Goal: Complete application form: Complete application form

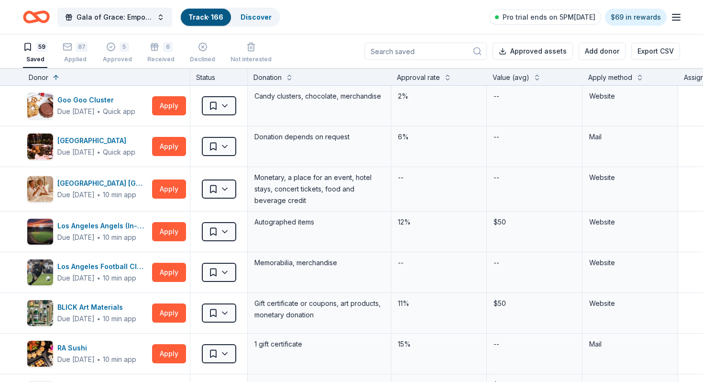
click at [612, 79] on div "Apply method" at bounding box center [610, 77] width 44 height 11
click at [640, 80] on button at bounding box center [640, 77] width 8 height 10
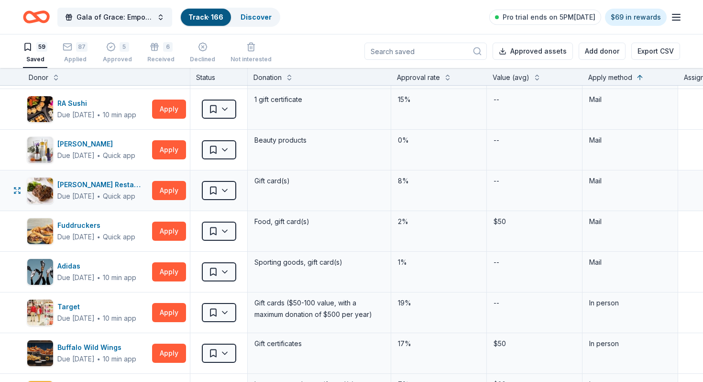
scroll to position [45, 0]
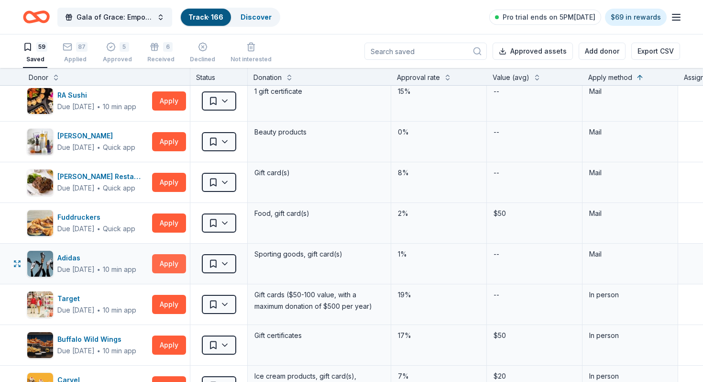
click at [166, 263] on button "Apply" at bounding box center [169, 263] width 34 height 19
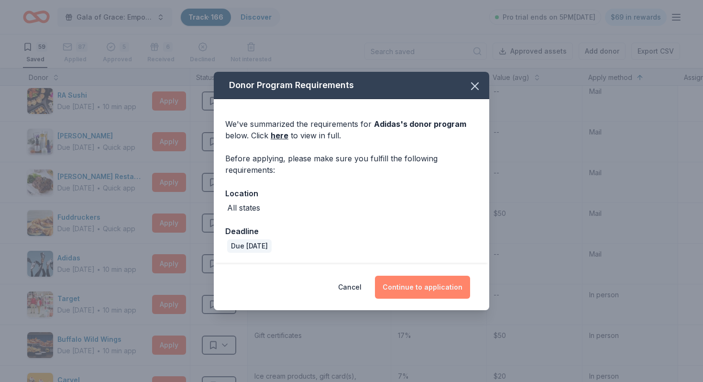
click at [410, 292] on button "Continue to application" at bounding box center [422, 286] width 95 height 23
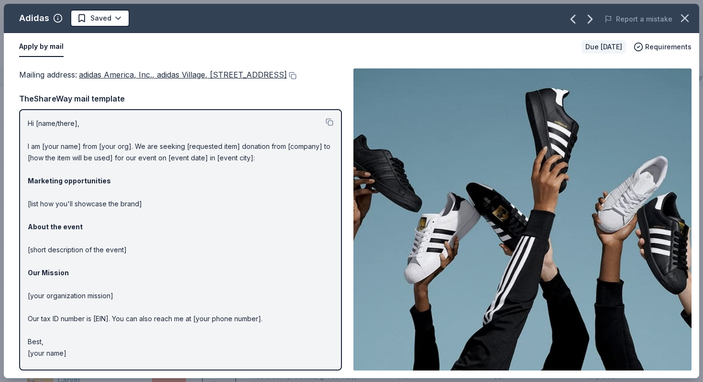
scroll to position [10, 0]
click at [691, 18] on icon "button" at bounding box center [684, 17] width 13 height 13
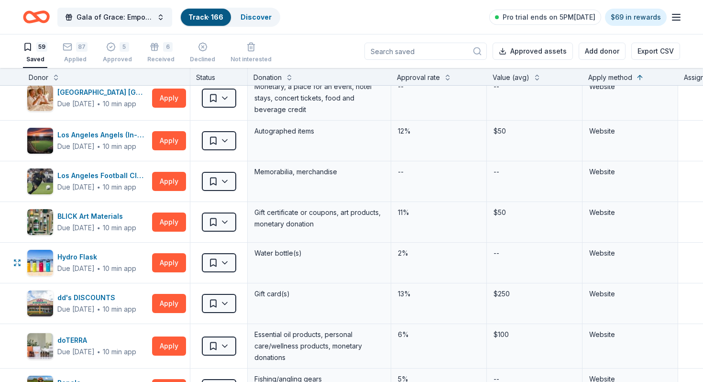
scroll to position [1148, 0]
click at [119, 138] on div "Los Angeles Angels (In-Kind Donation)" at bounding box center [102, 134] width 91 height 11
click at [169, 140] on button "Apply" at bounding box center [169, 140] width 34 height 19
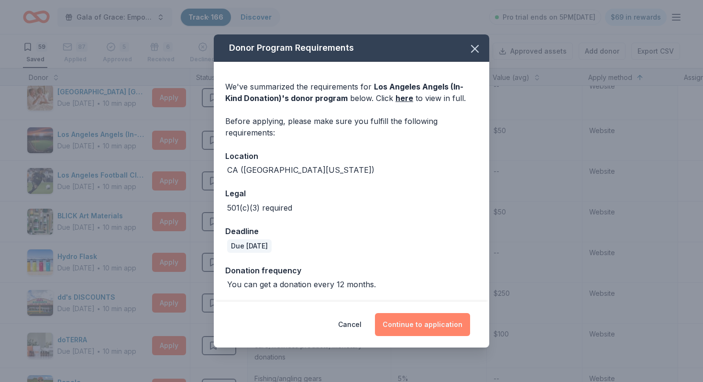
click at [409, 334] on button "Continue to application" at bounding box center [422, 324] width 95 height 23
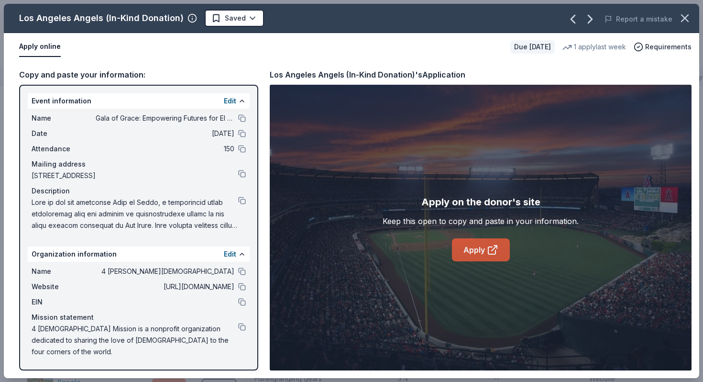
click at [465, 251] on link "Apply" at bounding box center [481, 249] width 58 height 23
click at [236, 199] on span at bounding box center [135, 213] width 207 height 34
click at [239, 199] on button at bounding box center [242, 200] width 8 height 8
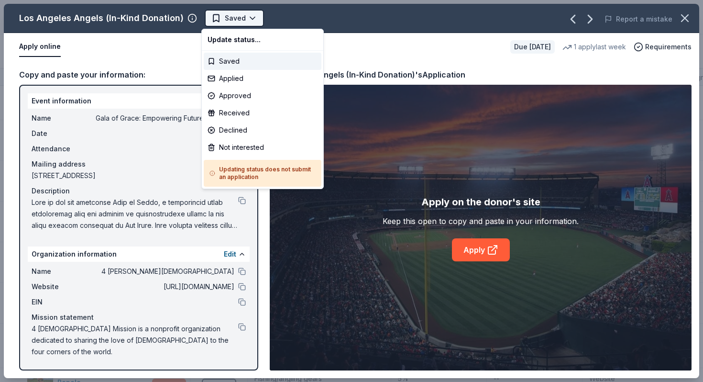
click at [230, 10] on html "Gala of Grace: Empowering Futures for El Porvenir Track · 166 Discover Pro tria…" at bounding box center [351, 191] width 703 height 382
click at [228, 99] on div "Approved" at bounding box center [263, 95] width 118 height 17
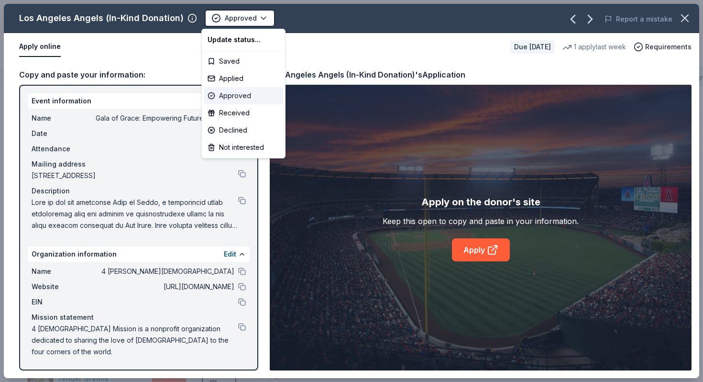
scroll to position [1022, 0]
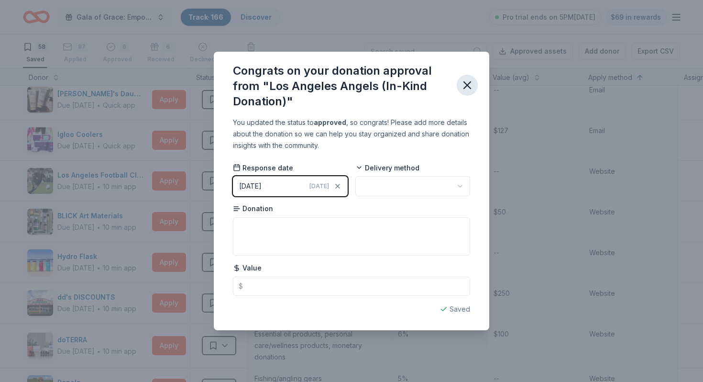
click at [470, 86] on icon "button" at bounding box center [466, 84] width 13 height 13
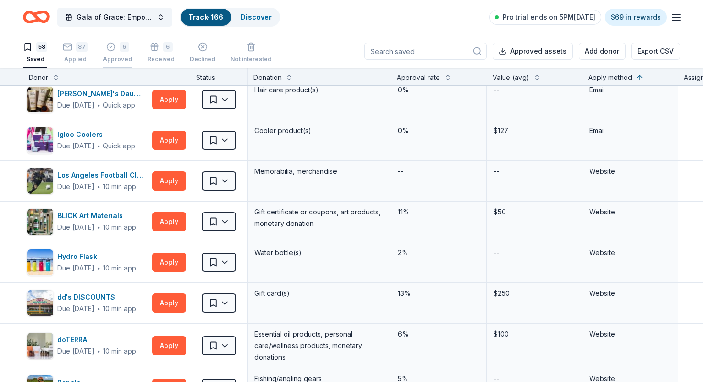
click at [117, 59] on body "Gala of Grace: Empowering Futures for El Porvenir Track · 166 Discover Pro tria…" at bounding box center [351, 191] width 703 height 382
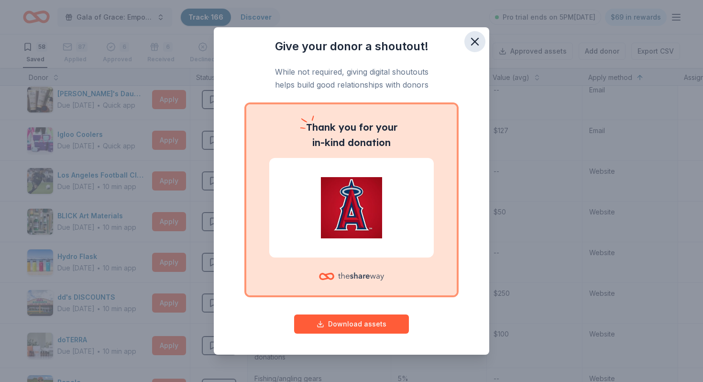
click at [469, 40] on icon "button" at bounding box center [474, 41] width 13 height 13
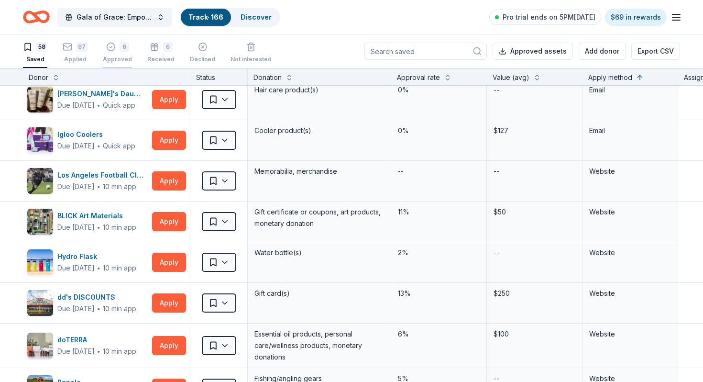
click at [116, 57] on div "Approved" at bounding box center [117, 59] width 29 height 8
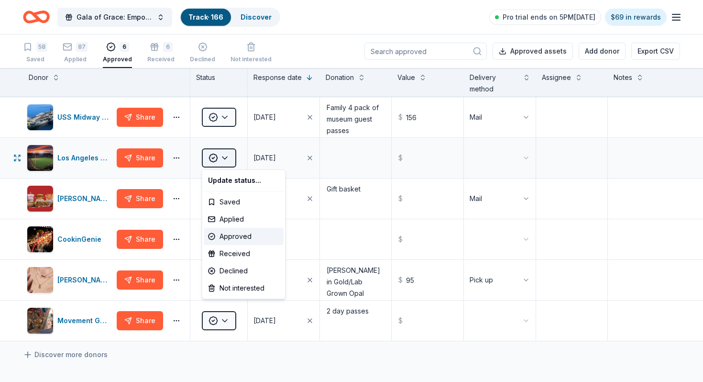
click at [217, 158] on html "Gala of Grace: Empowering Futures for El Porvenir Track · 166 Discover Pro tria…" at bounding box center [351, 191] width 703 height 382
click at [236, 216] on div "Applied" at bounding box center [243, 218] width 79 height 17
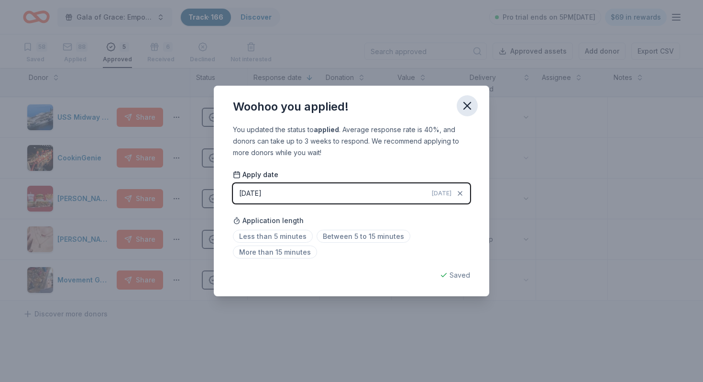
click at [468, 107] on icon "button" at bounding box center [467, 105] width 7 height 7
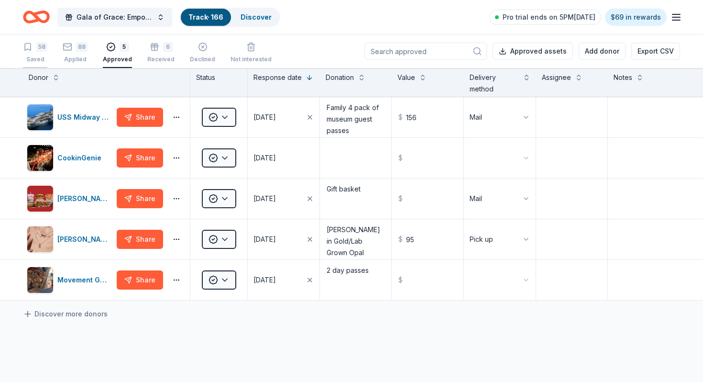
click at [38, 49] on div "58" at bounding box center [41, 47] width 11 height 10
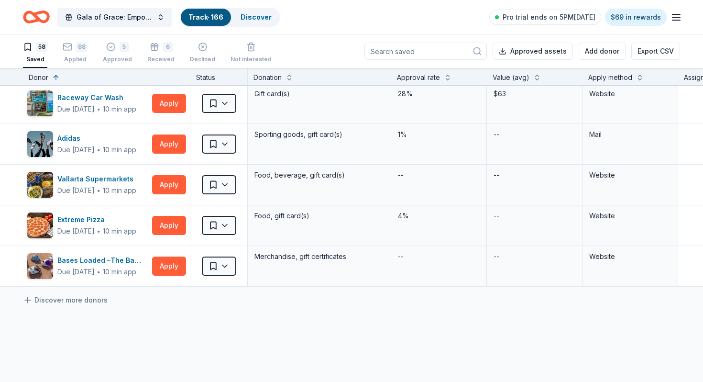
scroll to position [2248, 0]
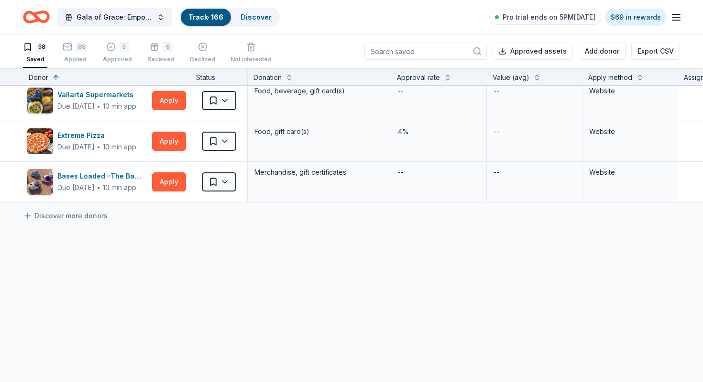
click at [621, 79] on div "Apply method" at bounding box center [610, 77] width 44 height 11
click at [635, 74] on div "Apply method" at bounding box center [630, 77] width 84 height 11
click at [640, 75] on button at bounding box center [640, 77] width 8 height 10
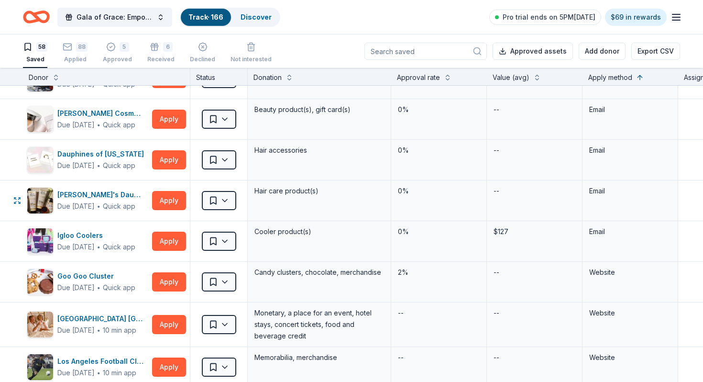
scroll to position [0, 0]
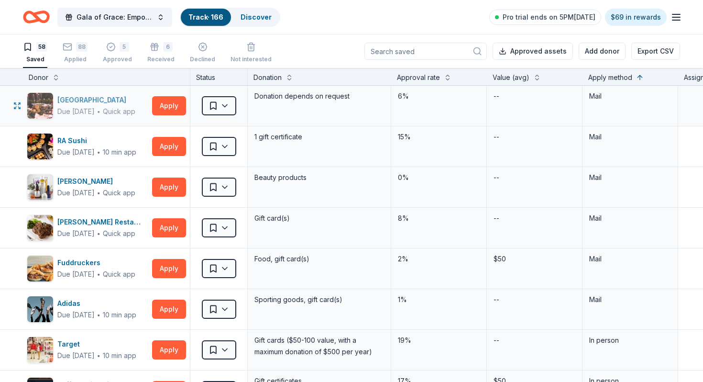
click at [111, 102] on div "South Coast Winery Resort & Spa" at bounding box center [96, 99] width 78 height 11
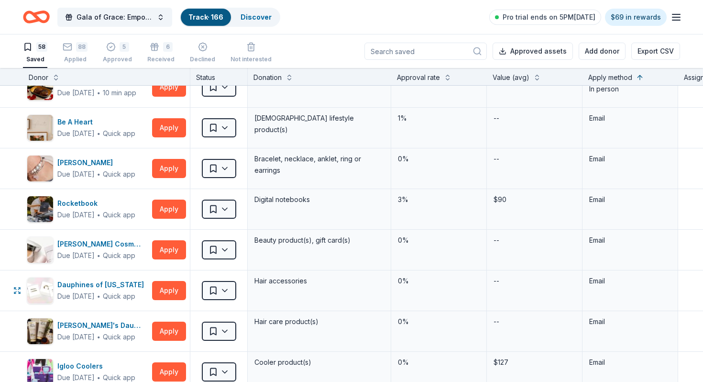
scroll to position [813, 0]
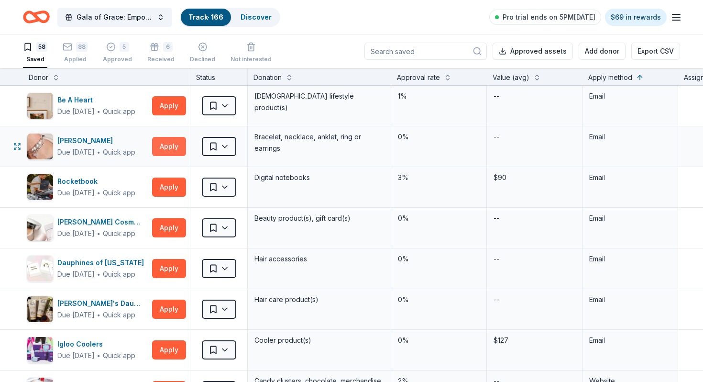
click at [162, 143] on button "Apply" at bounding box center [169, 146] width 34 height 19
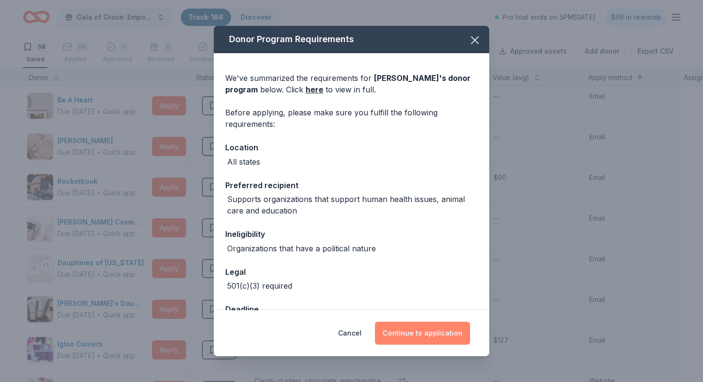
click at [432, 329] on button "Continue to application" at bounding box center [422, 332] width 95 height 23
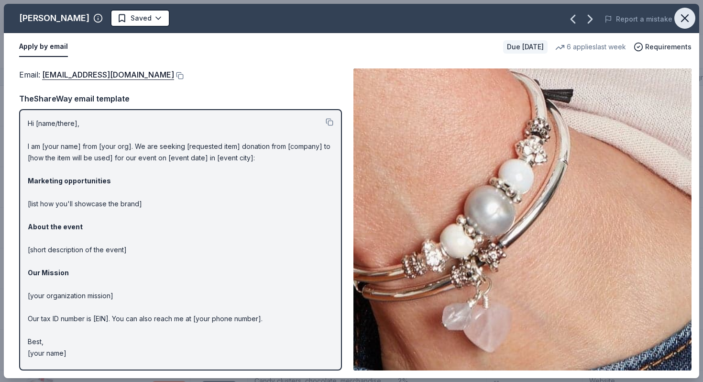
click at [690, 16] on icon "button" at bounding box center [684, 17] width 13 height 13
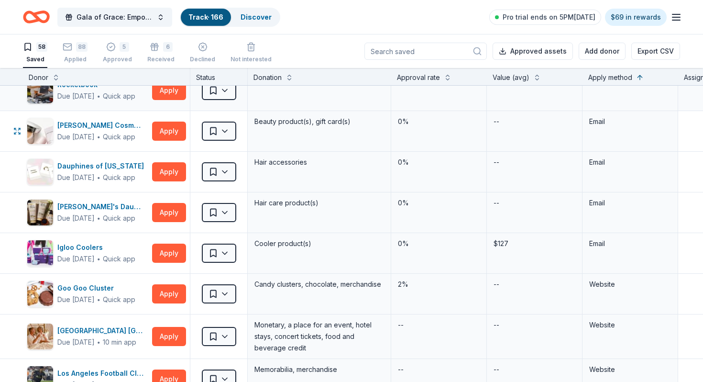
scroll to position [923, 0]
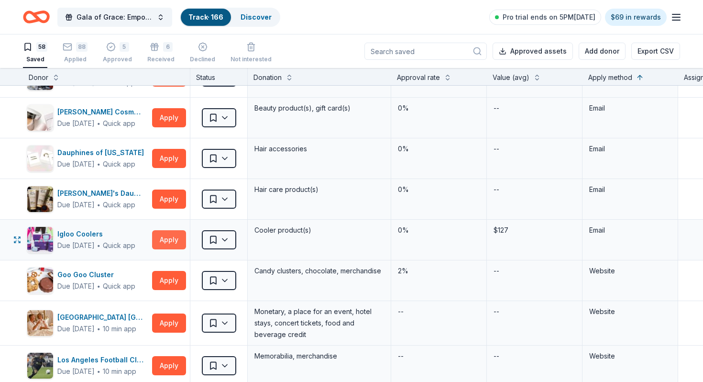
click at [155, 240] on button "Apply" at bounding box center [169, 239] width 34 height 19
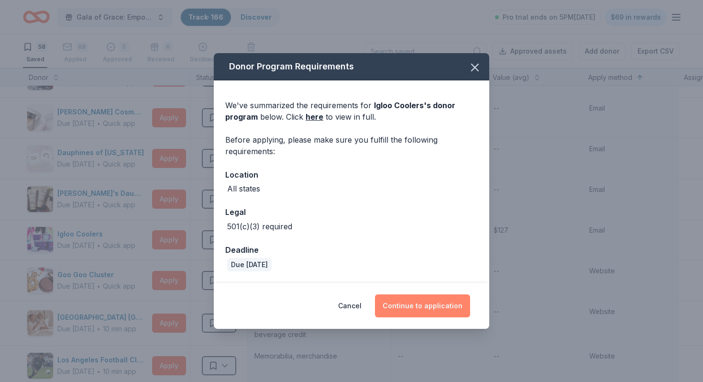
click at [411, 313] on button "Continue to application" at bounding box center [422, 305] width 95 height 23
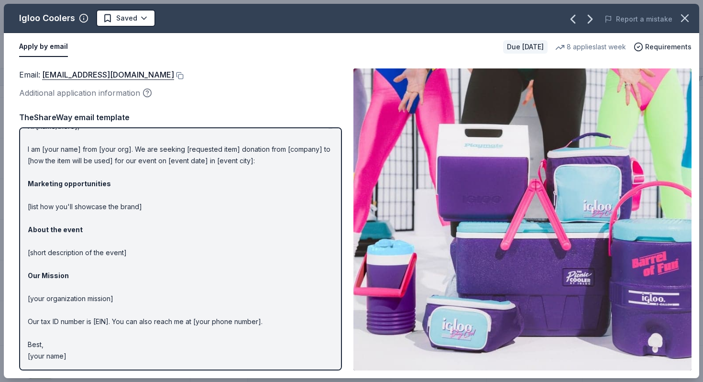
scroll to position [0, 0]
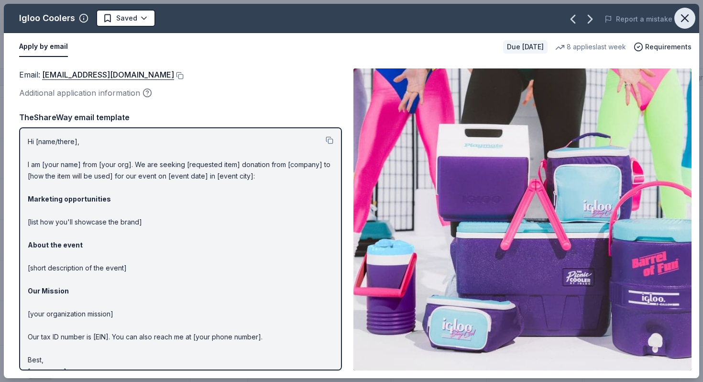
click at [685, 20] on icon "button" at bounding box center [684, 17] width 13 height 13
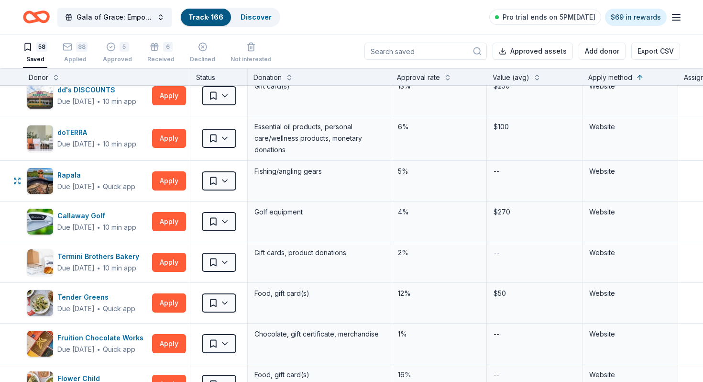
scroll to position [1315, 0]
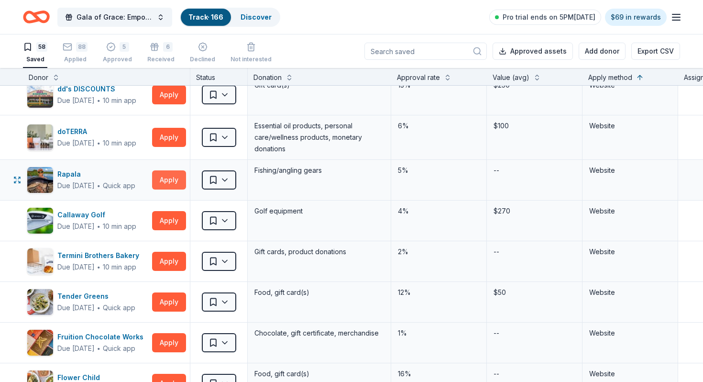
click at [181, 180] on button "Apply" at bounding box center [169, 179] width 34 height 19
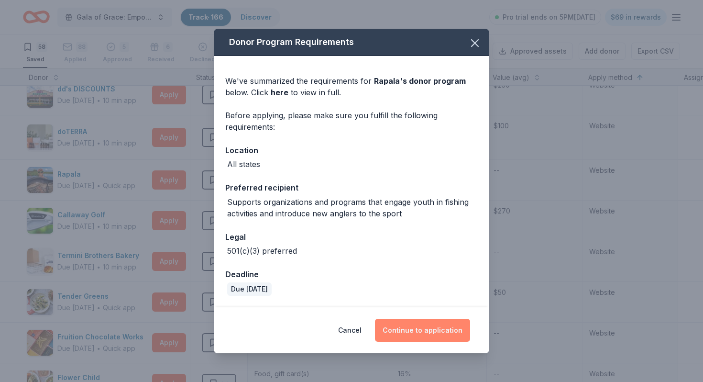
click at [412, 326] on button "Continue to application" at bounding box center [422, 329] width 95 height 23
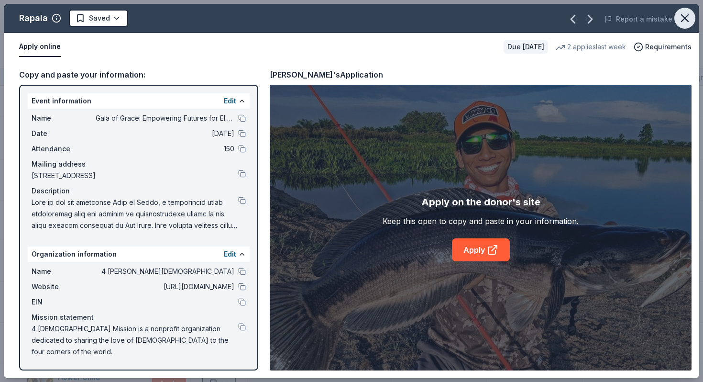
click at [684, 20] on icon "button" at bounding box center [684, 17] width 13 height 13
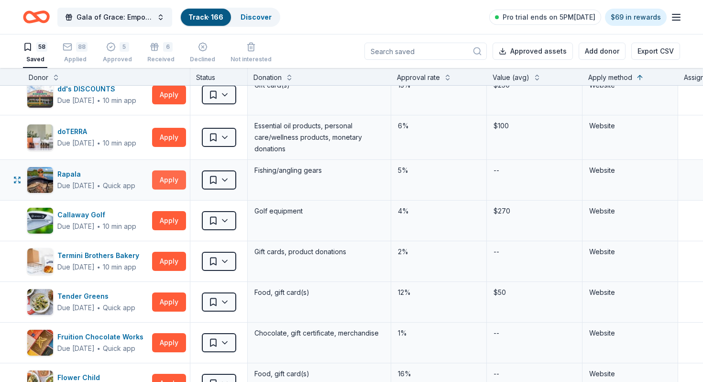
click at [179, 176] on button "Apply" at bounding box center [169, 179] width 34 height 19
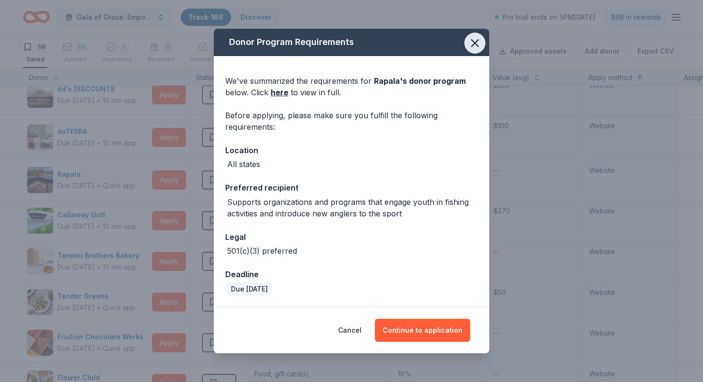
click at [476, 41] on icon "button" at bounding box center [474, 43] width 7 height 7
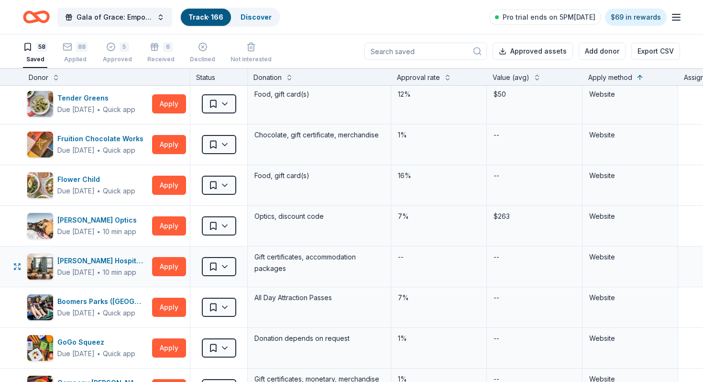
scroll to position [1512, 0]
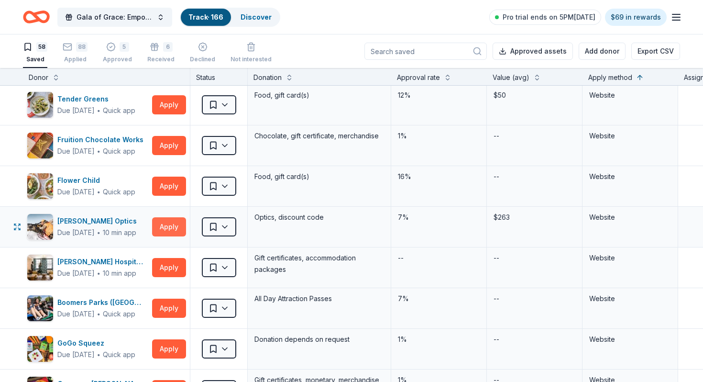
click at [171, 229] on button "Apply" at bounding box center [169, 226] width 34 height 19
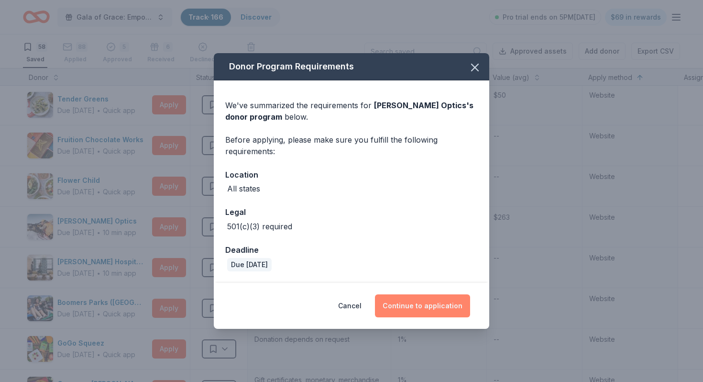
click at [427, 307] on button "Continue to application" at bounding box center [422, 305] width 95 height 23
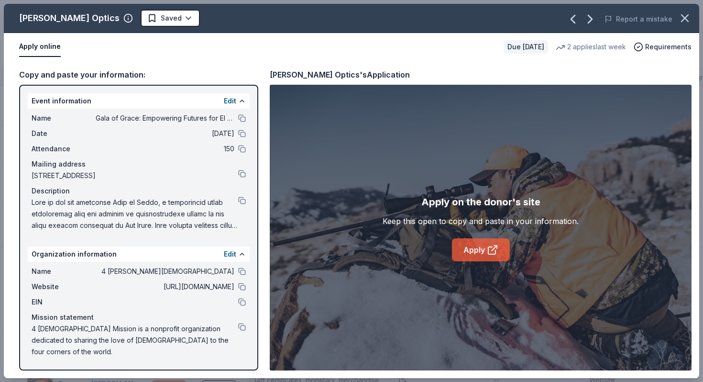
click at [493, 242] on link "Apply" at bounding box center [481, 249] width 58 height 23
click at [688, 11] on icon "button" at bounding box center [684, 17] width 13 height 13
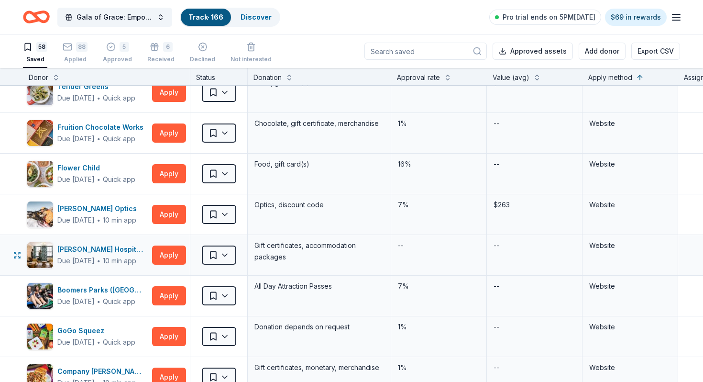
scroll to position [1527, 0]
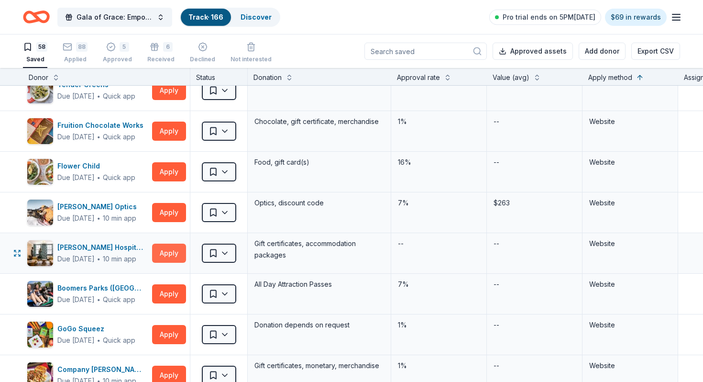
click at [176, 255] on button "Apply" at bounding box center [169, 252] width 34 height 19
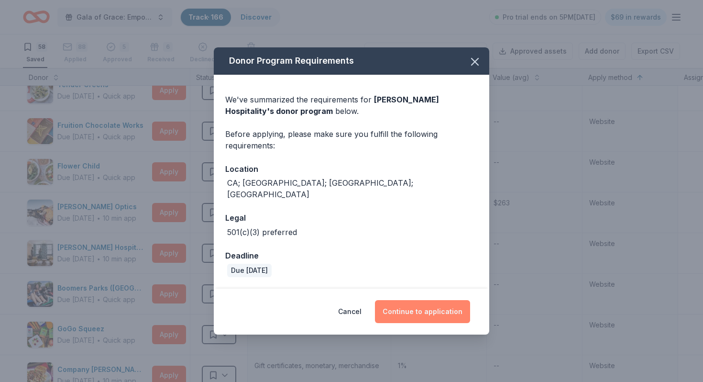
click at [401, 306] on button "Continue to application" at bounding box center [422, 311] width 95 height 23
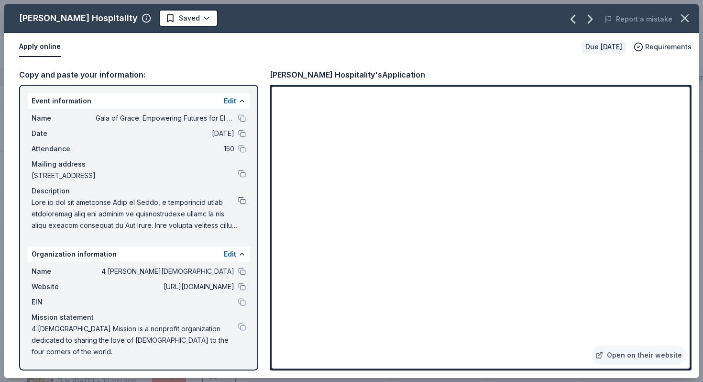
click at [240, 201] on button at bounding box center [242, 200] width 8 height 8
click at [156, 24] on html "Gala of Grace: Empowering Futures for El Porvenir Track · 166 Discover Pro tria…" at bounding box center [351, 191] width 703 height 382
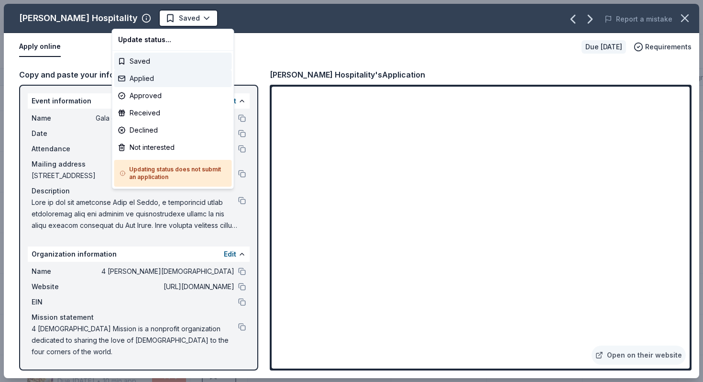
click at [161, 78] on div "Applied" at bounding box center [173, 78] width 118 height 17
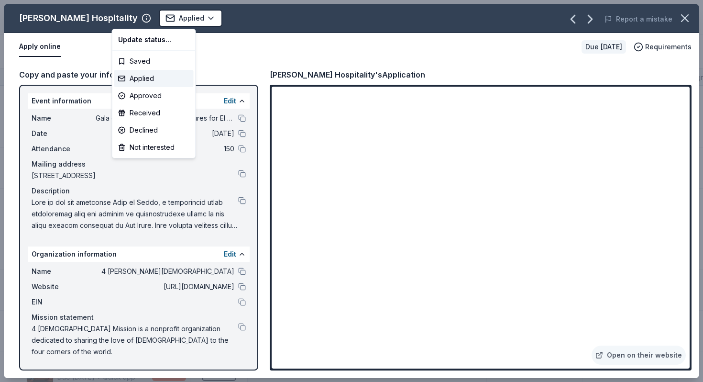
scroll to position [1441, 0]
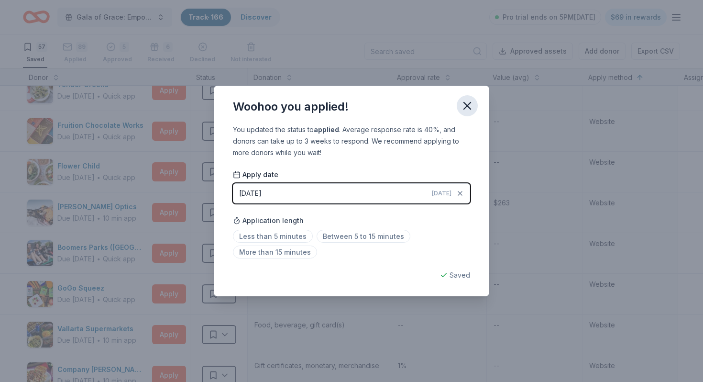
click at [469, 112] on button "button" at bounding box center [467, 105] width 21 height 21
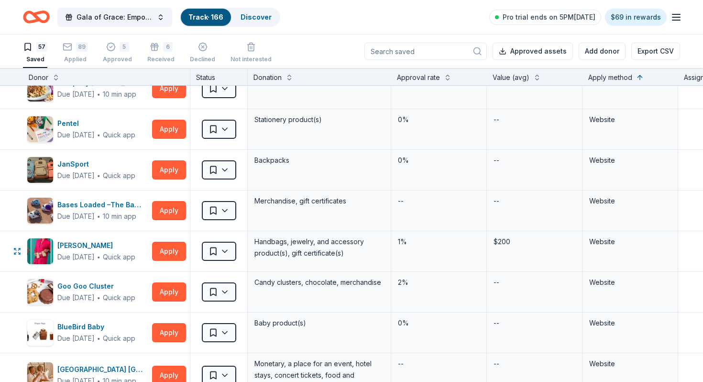
scroll to position [1730, 0]
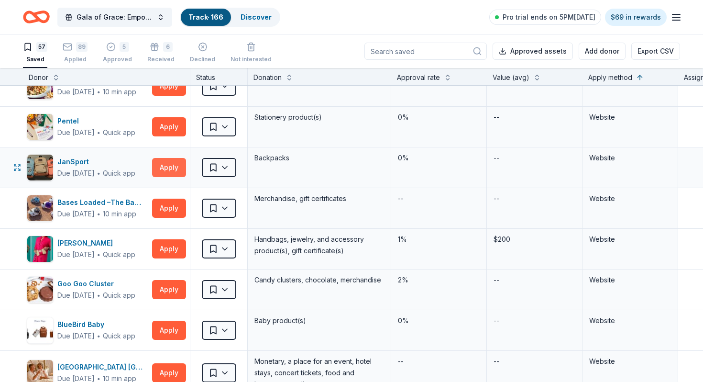
click at [164, 170] on button "Apply" at bounding box center [169, 167] width 34 height 19
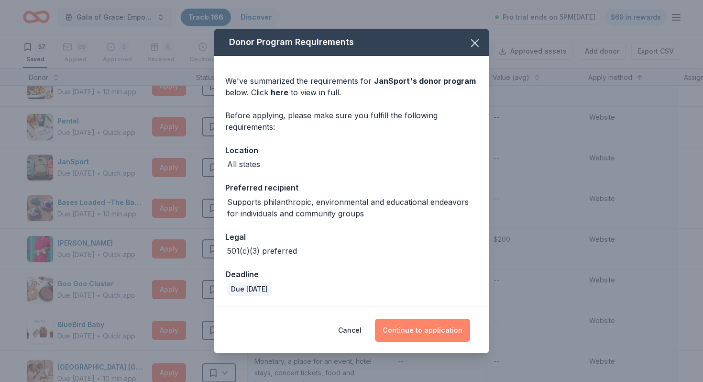
click at [398, 322] on button "Continue to application" at bounding box center [422, 329] width 95 height 23
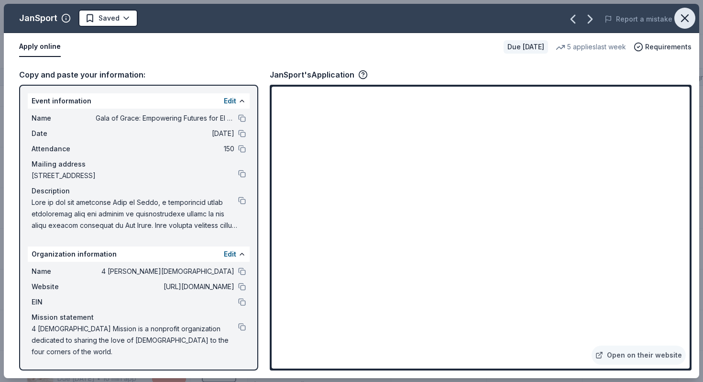
click at [687, 21] on icon "button" at bounding box center [684, 18] width 7 height 7
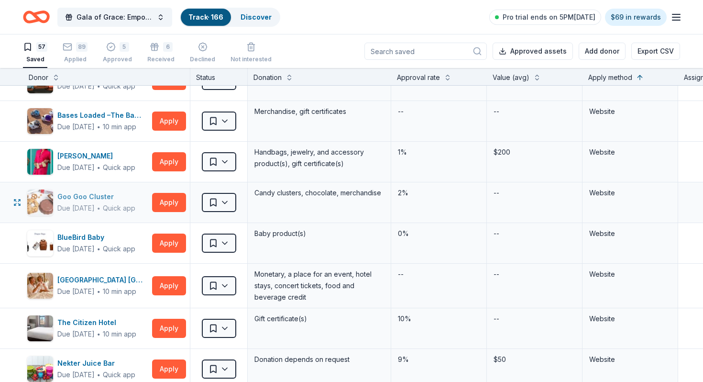
scroll to position [1819, 0]
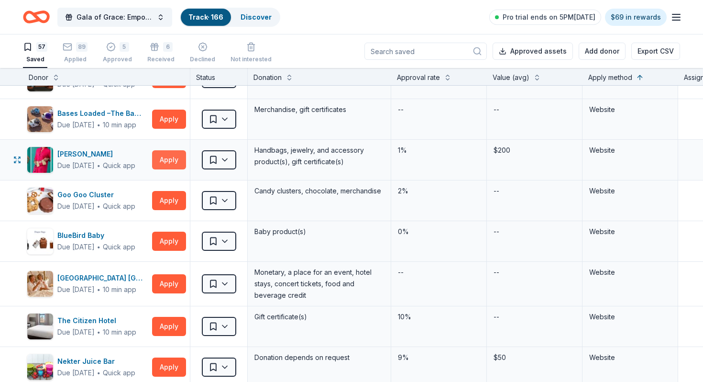
click at [173, 156] on button "Apply" at bounding box center [169, 159] width 34 height 19
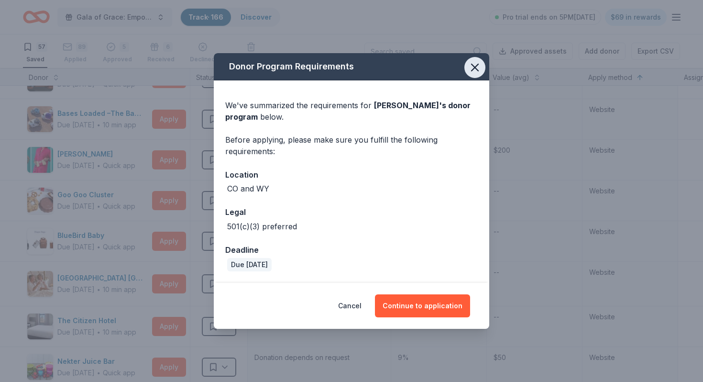
click at [474, 70] on icon "button" at bounding box center [474, 67] width 13 height 13
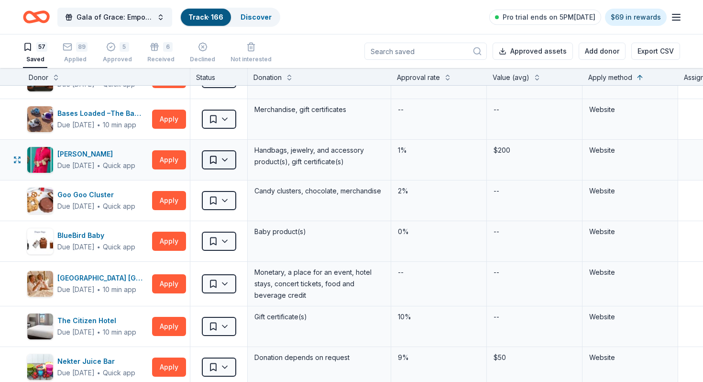
click at [229, 160] on html "Gala of Grace: Empowering Futures for El Porvenir Track · 166 Discover Pro tria…" at bounding box center [351, 191] width 703 height 382
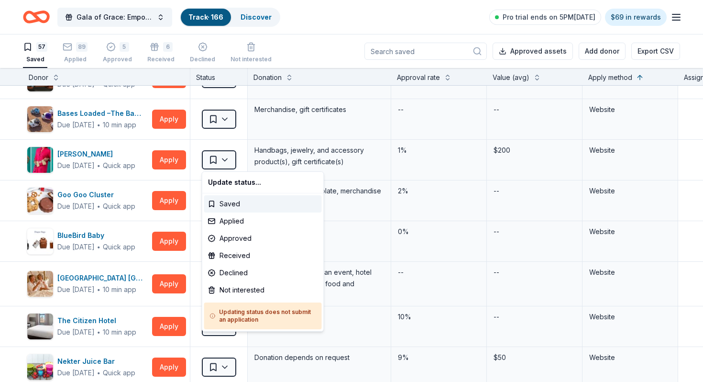
click at [392, 207] on html "Gala of Grace: Empowering Futures for El Porvenir Track · 166 Discover Pro tria…" at bounding box center [351, 191] width 703 height 382
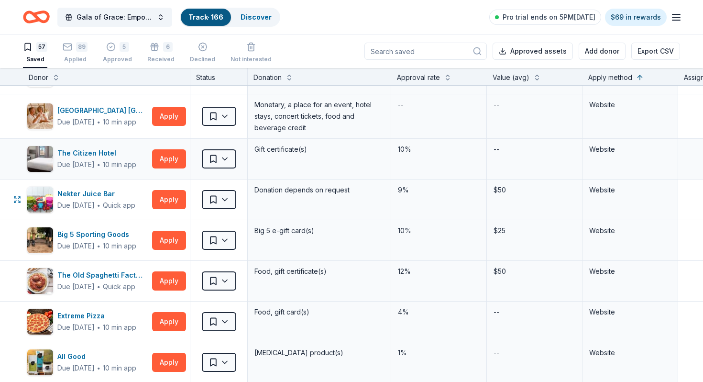
scroll to position [1994, 0]
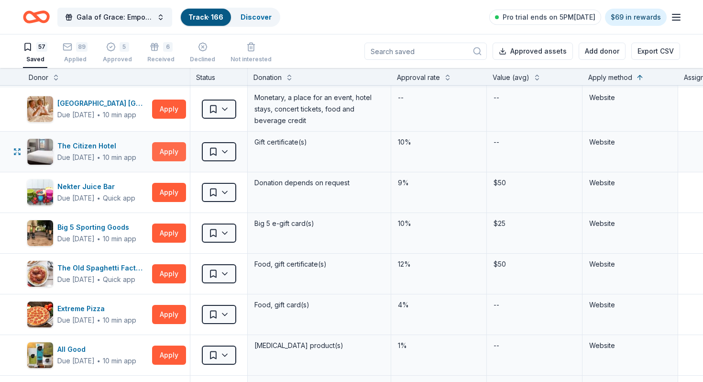
click at [164, 149] on button "Apply" at bounding box center [169, 151] width 34 height 19
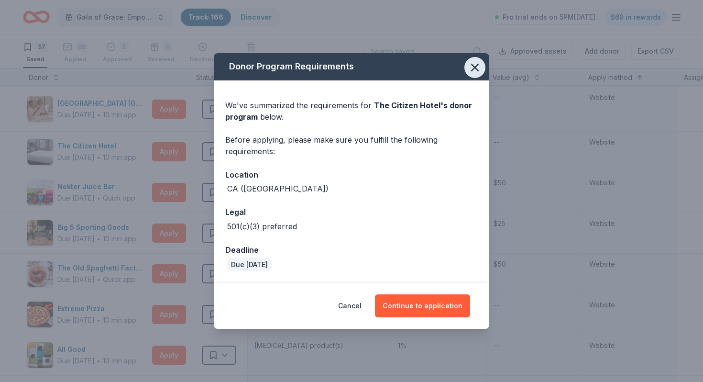
click at [474, 70] on icon "button" at bounding box center [474, 67] width 13 height 13
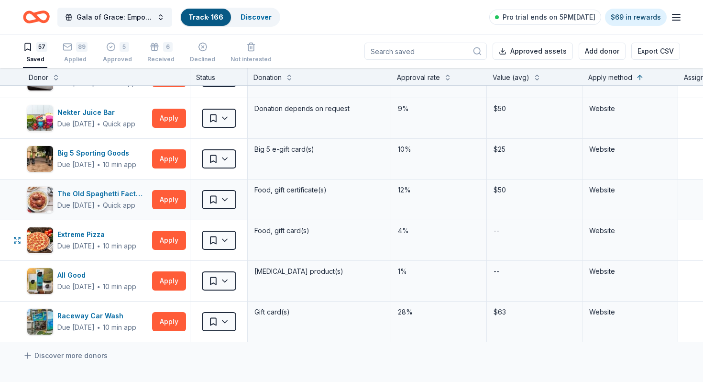
scroll to position [2074, 0]
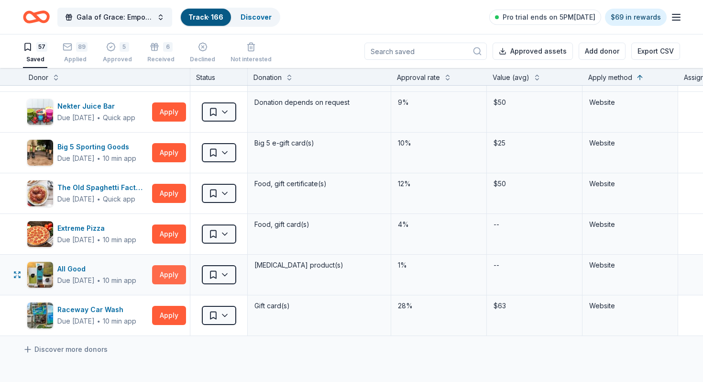
click at [175, 279] on button "Apply" at bounding box center [169, 274] width 34 height 19
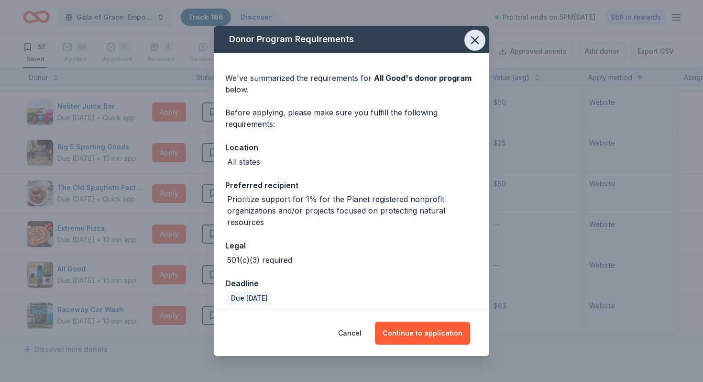
click at [476, 44] on icon "button" at bounding box center [474, 39] width 13 height 13
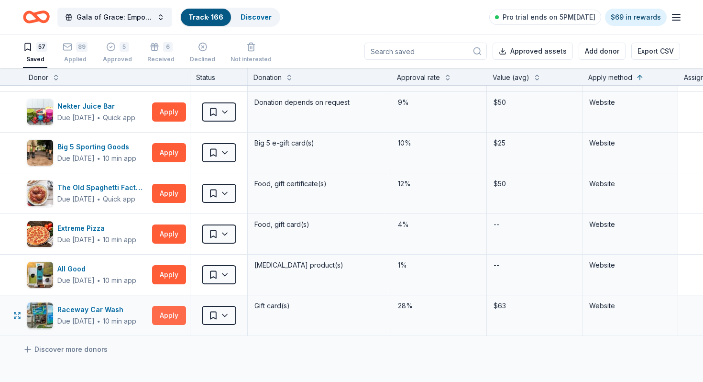
click at [162, 318] on button "Apply" at bounding box center [169, 315] width 34 height 19
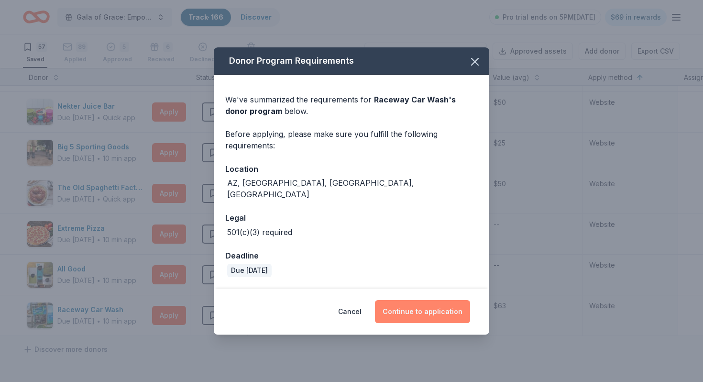
click at [402, 309] on button "Continue to application" at bounding box center [422, 311] width 95 height 23
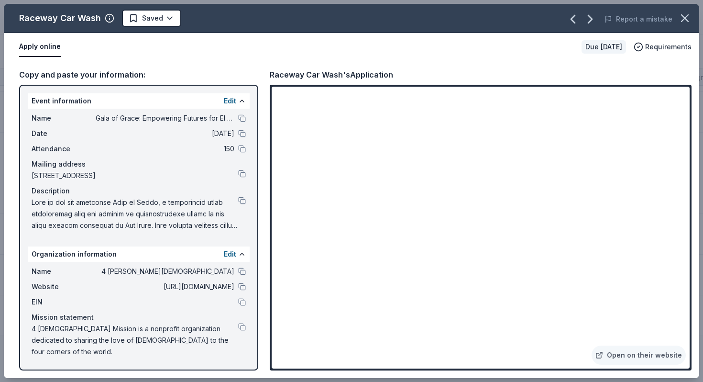
click at [240, 196] on div "Description" at bounding box center [139, 190] width 214 height 11
click at [240, 198] on button at bounding box center [242, 200] width 8 height 8
click at [162, 16] on html "Gala of Grace: Empowering Futures for El Porvenir Track · 166 Discover Pro tria…" at bounding box center [351, 191] width 703 height 382
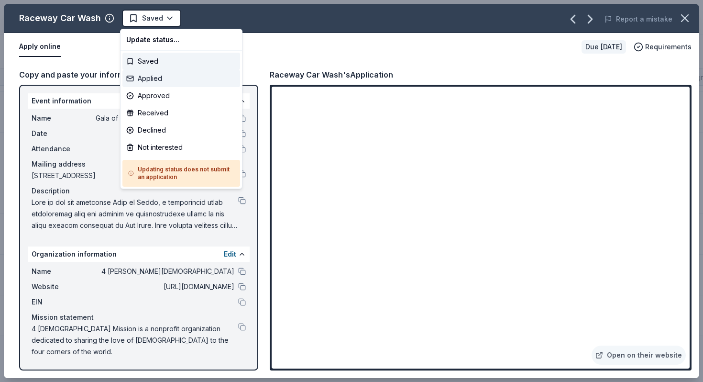
click at [167, 79] on div "Applied" at bounding box center [181, 78] width 118 height 17
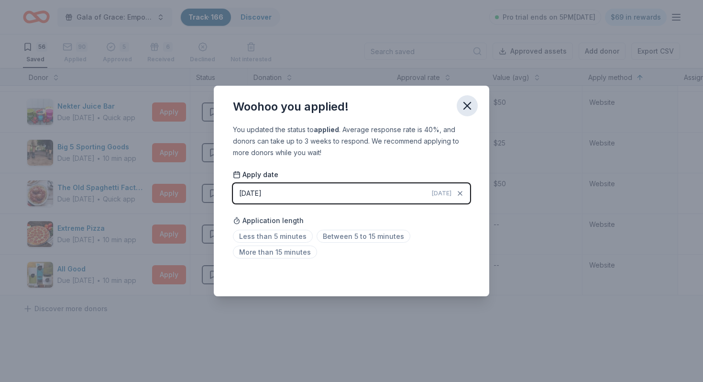
click at [469, 109] on icon "button" at bounding box center [467, 105] width 7 height 7
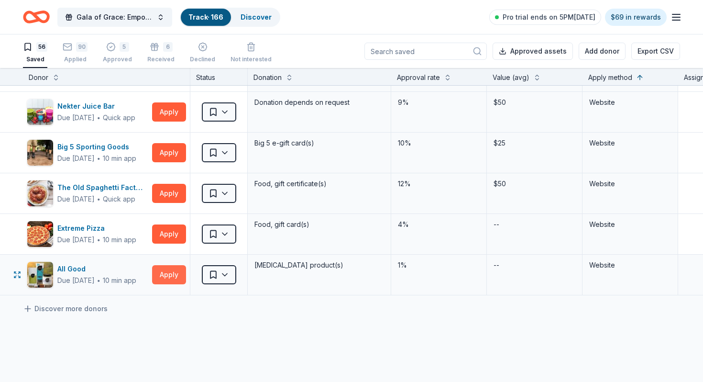
click at [163, 277] on button "Apply" at bounding box center [169, 274] width 34 height 19
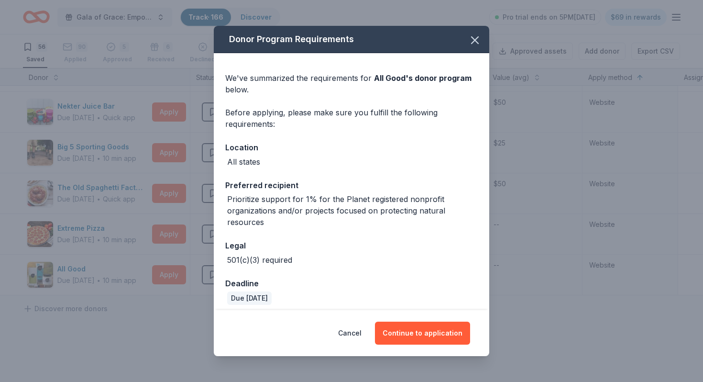
click at [481, 30] on span at bounding box center [474, 40] width 21 height 21
click at [482, 42] on button "button" at bounding box center [474, 40] width 21 height 21
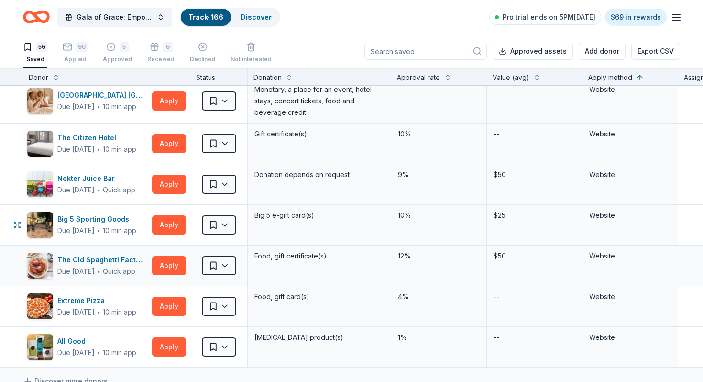
scroll to position [1997, 0]
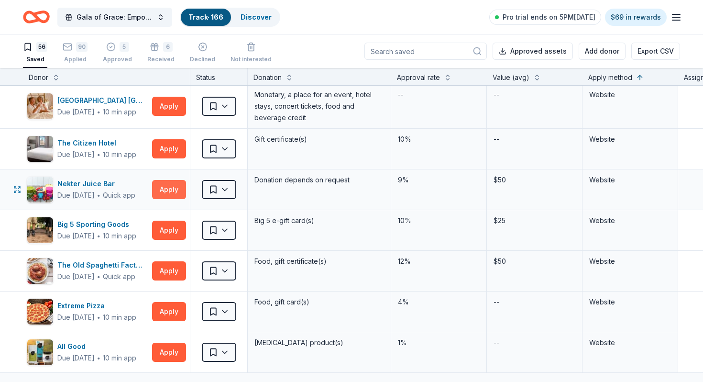
click at [172, 188] on button "Apply" at bounding box center [169, 189] width 34 height 19
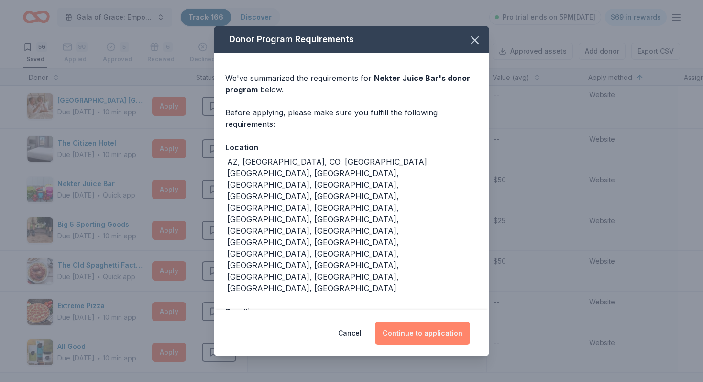
click at [406, 321] on button "Continue to application" at bounding box center [422, 332] width 95 height 23
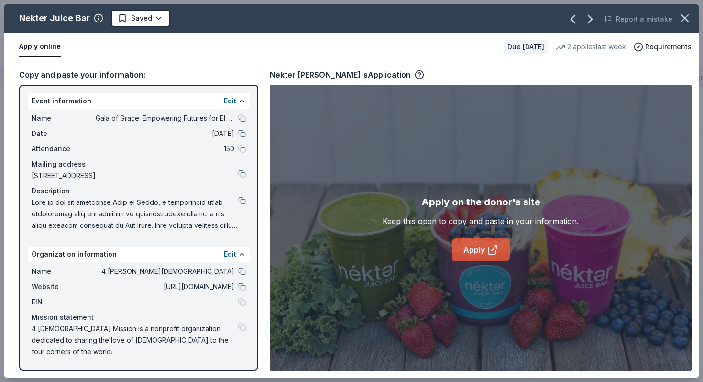
click at [479, 256] on link "Apply" at bounding box center [481, 249] width 58 height 23
click at [241, 198] on button at bounding box center [242, 200] width 8 height 8
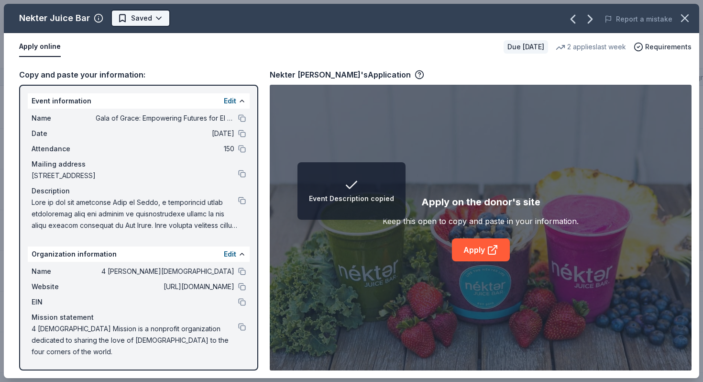
click at [137, 24] on html "Event Description copied Gala of Grace: Empowering Futures for El Porvenir Trac…" at bounding box center [351, 191] width 703 height 382
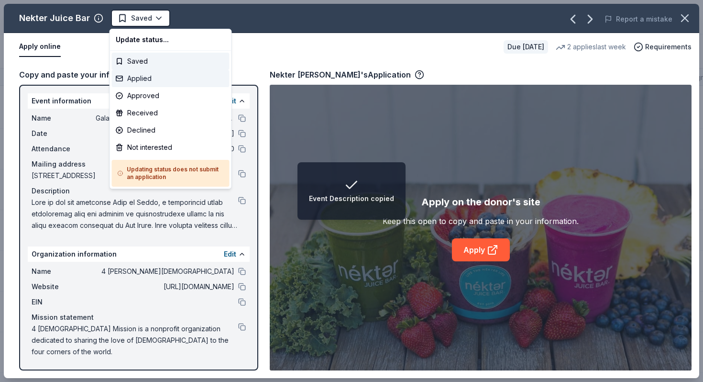
click at [141, 75] on div "Applied" at bounding box center [171, 78] width 118 height 17
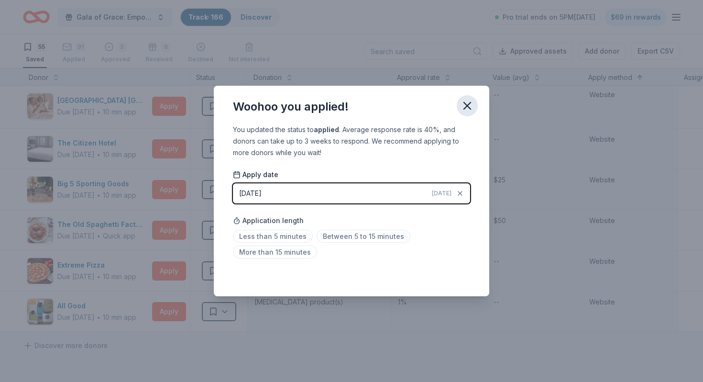
click at [462, 113] on button "button" at bounding box center [467, 105] width 21 height 21
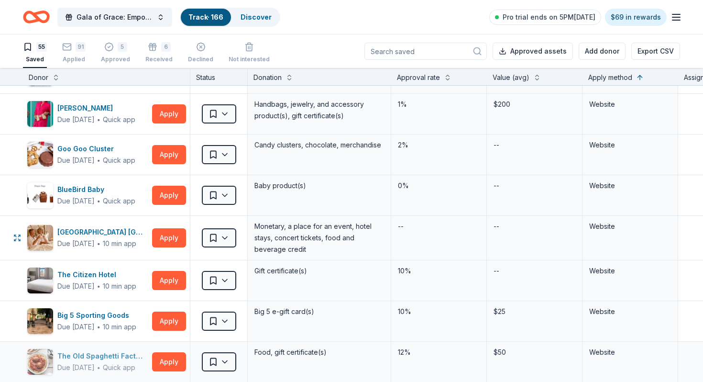
scroll to position [1852, 0]
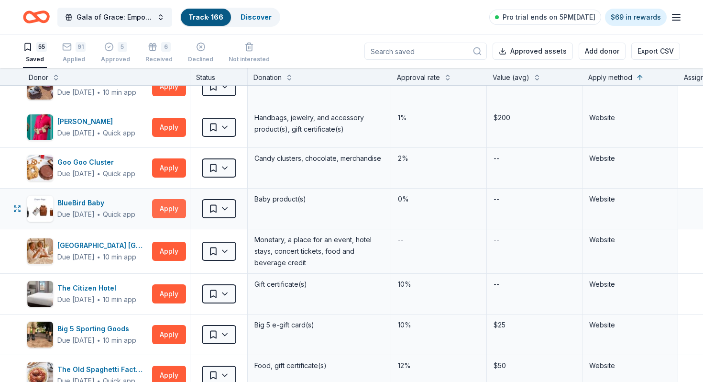
click at [170, 213] on button "Apply" at bounding box center [169, 208] width 34 height 19
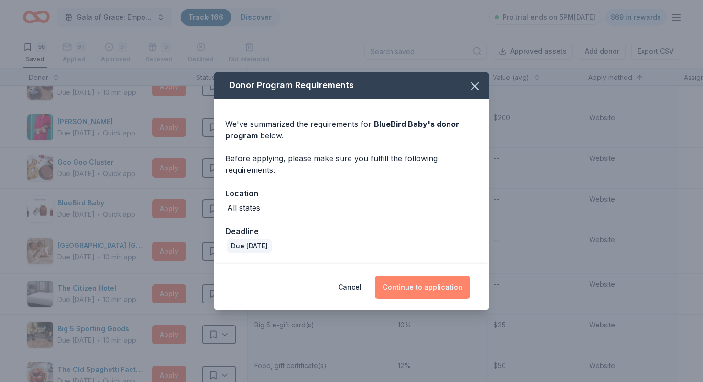
click at [409, 283] on button "Continue to application" at bounding box center [422, 286] width 95 height 23
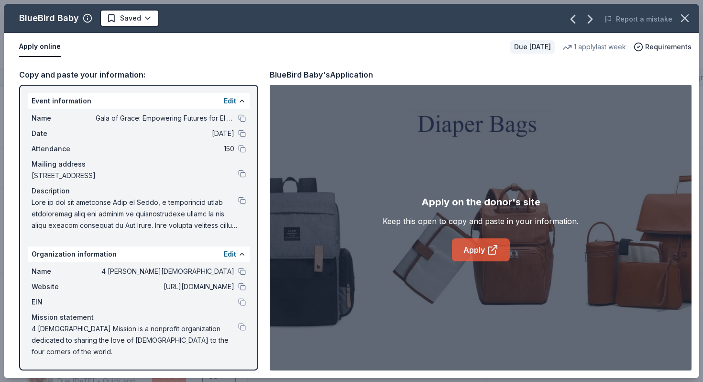
click at [475, 243] on link "Apply" at bounding box center [481, 249] width 58 height 23
click at [681, 17] on icon "button" at bounding box center [684, 17] width 13 height 13
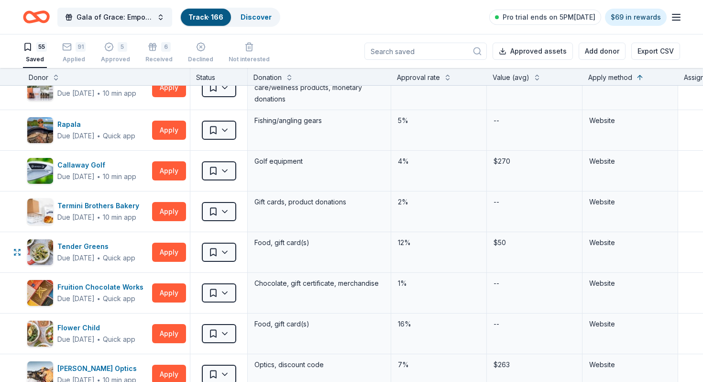
scroll to position [1278, 0]
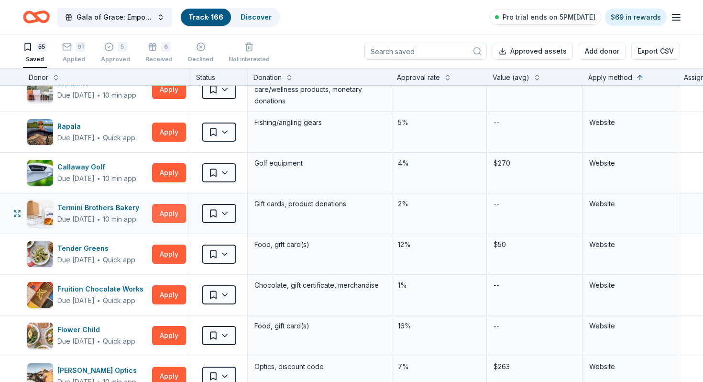
click at [163, 216] on button "Apply" at bounding box center [169, 213] width 34 height 19
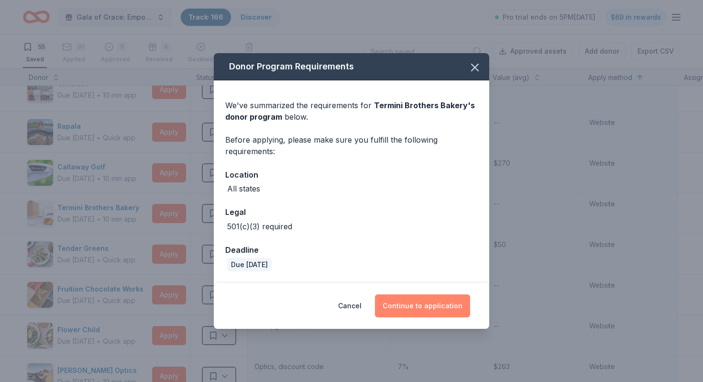
click at [414, 303] on button "Continue to application" at bounding box center [422, 305] width 95 height 23
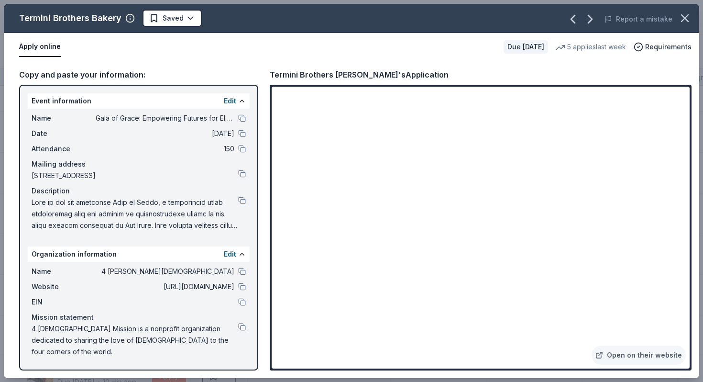
click at [241, 327] on button at bounding box center [242, 327] width 8 height 8
click at [244, 197] on button at bounding box center [242, 200] width 8 height 8
click at [167, 25] on html "Gala of Grace: Empowering Futures for El Porvenir Track · 166 Discover Pro tria…" at bounding box center [351, 191] width 703 height 382
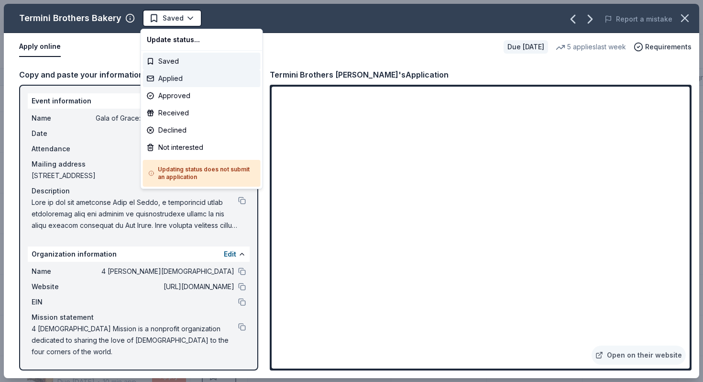
click at [174, 77] on div "Applied" at bounding box center [202, 78] width 118 height 17
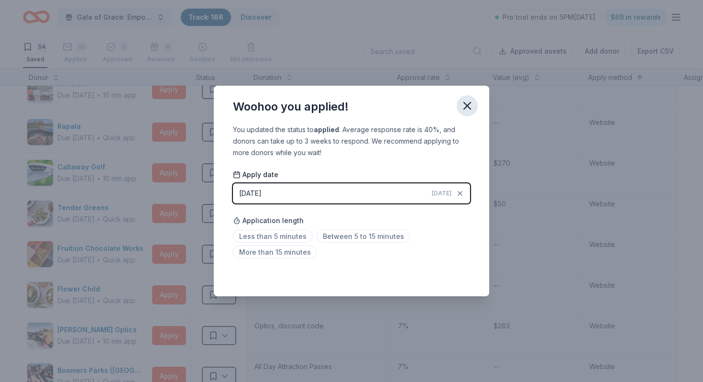
click at [473, 102] on icon "button" at bounding box center [466, 105] width 13 height 13
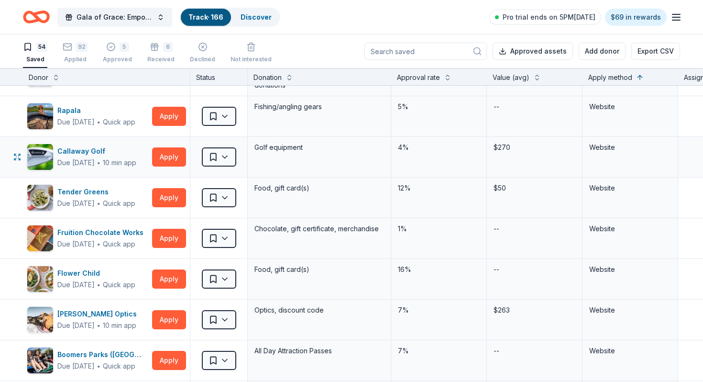
scroll to position [1280, 0]
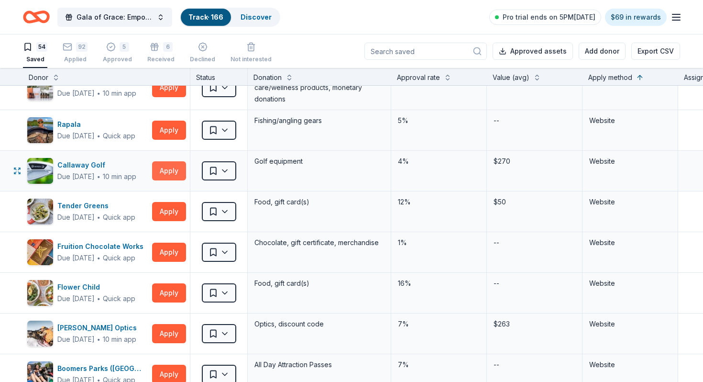
click at [173, 170] on button "Apply" at bounding box center [169, 170] width 34 height 19
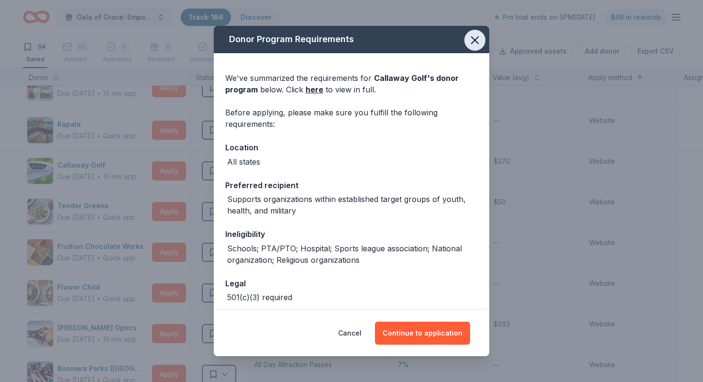
click at [475, 38] on icon "button" at bounding box center [474, 39] width 13 height 13
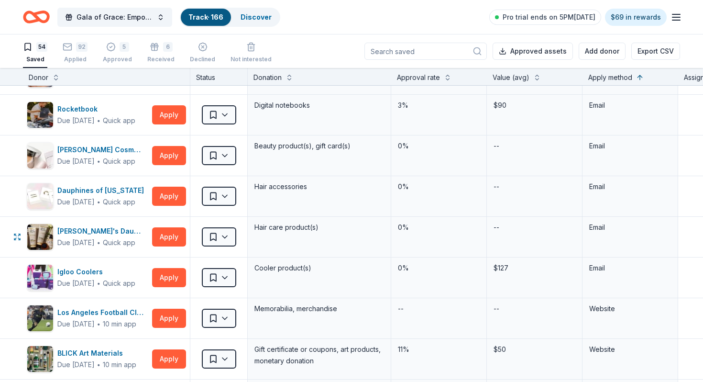
scroll to position [880, 0]
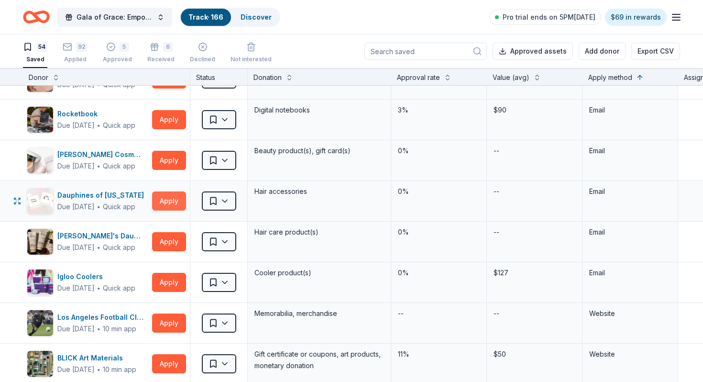
click at [178, 198] on button "Apply" at bounding box center [169, 200] width 34 height 19
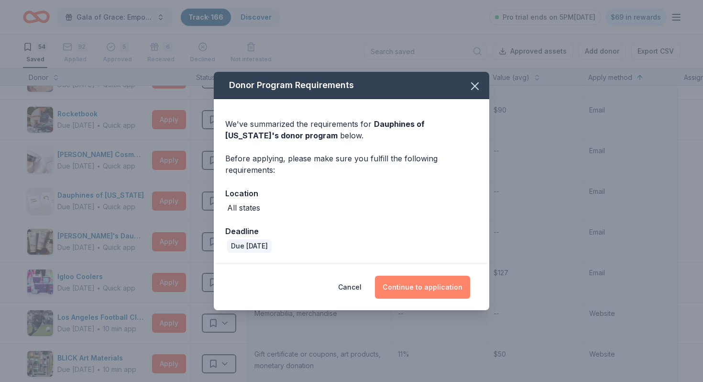
click at [421, 293] on button "Continue to application" at bounding box center [422, 286] width 95 height 23
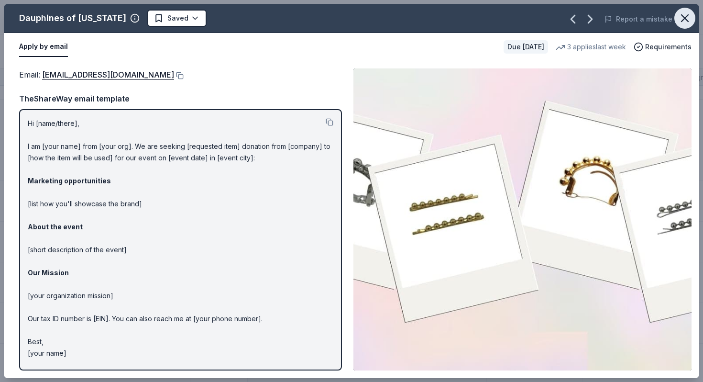
click at [683, 19] on icon "button" at bounding box center [684, 18] width 7 height 7
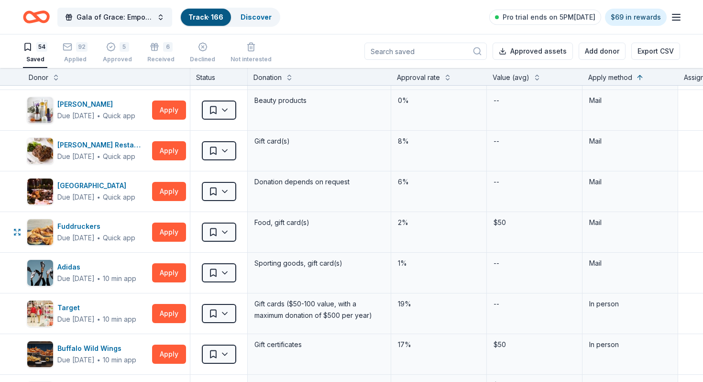
scroll to position [0, 0]
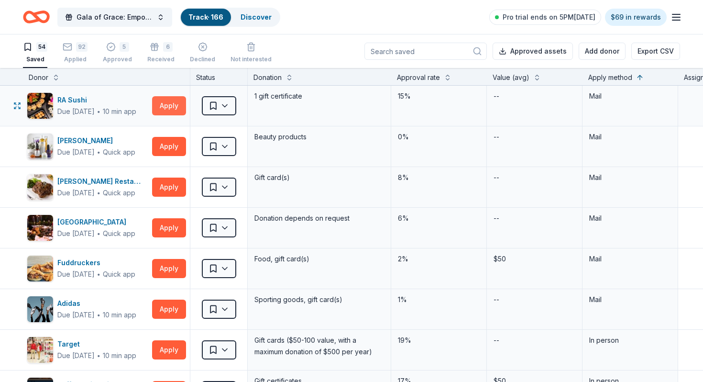
click at [157, 108] on button "Apply" at bounding box center [169, 105] width 34 height 19
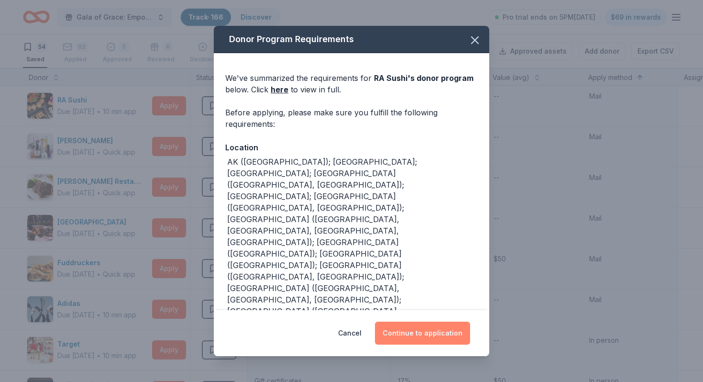
click at [394, 335] on button "Continue to application" at bounding box center [422, 332] width 95 height 23
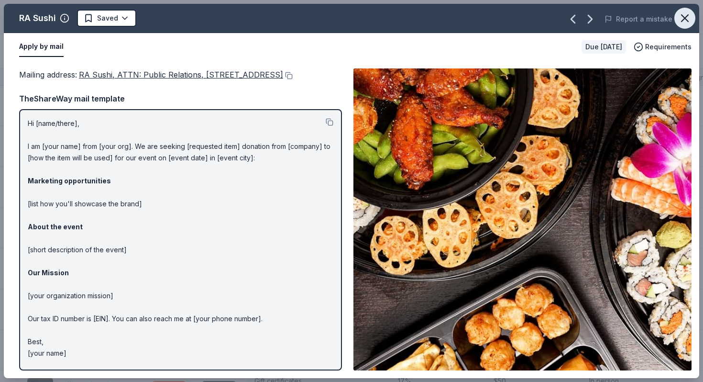
click at [681, 18] on icon "button" at bounding box center [684, 17] width 13 height 13
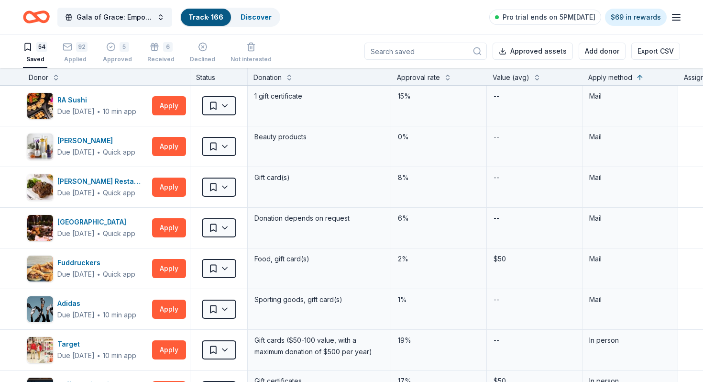
click at [41, 58] on div "Saved" at bounding box center [35, 59] width 24 height 8
click at [48, 17] on icon "Home" at bounding box center [40, 17] width 15 height 10
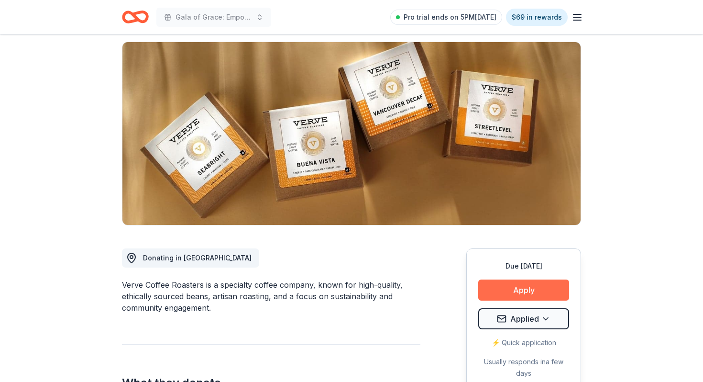
scroll to position [104, 0]
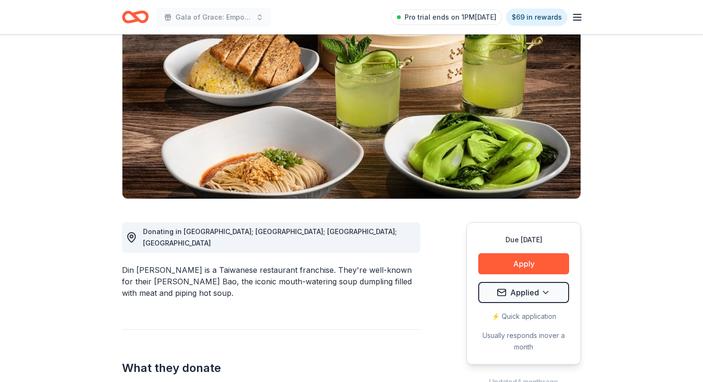
scroll to position [92, 0]
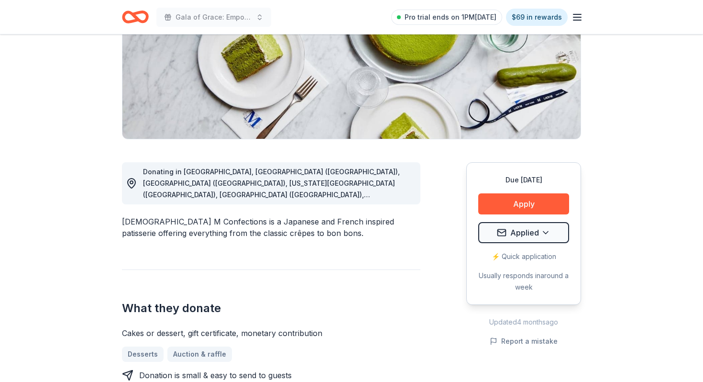
scroll to position [186, 0]
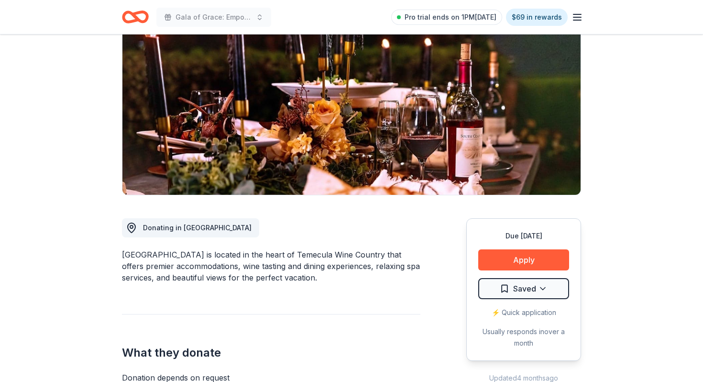
scroll to position [137, 0]
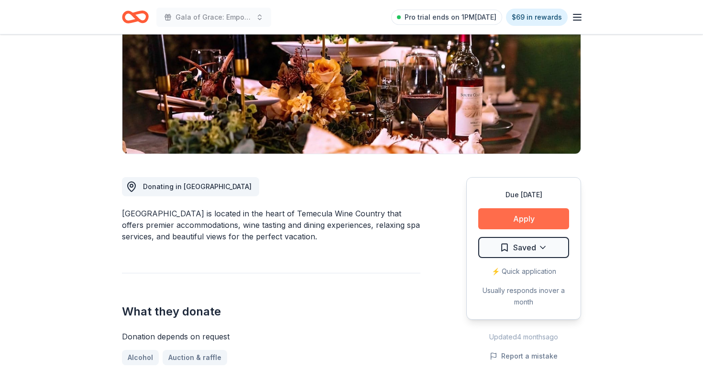
click at [492, 218] on button "Apply" at bounding box center [523, 218] width 91 height 21
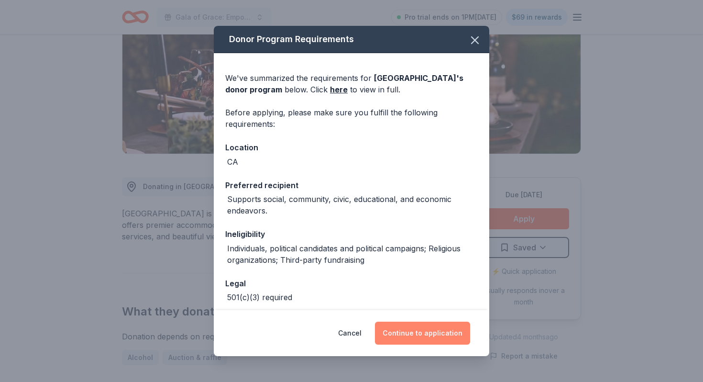
click at [444, 331] on button "Continue to application" at bounding box center [422, 332] width 95 height 23
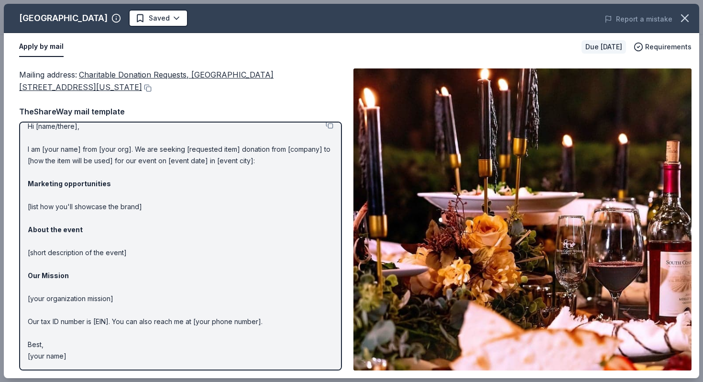
scroll to position [0, 0]
